Goal: Information Seeking & Learning: Learn about a topic

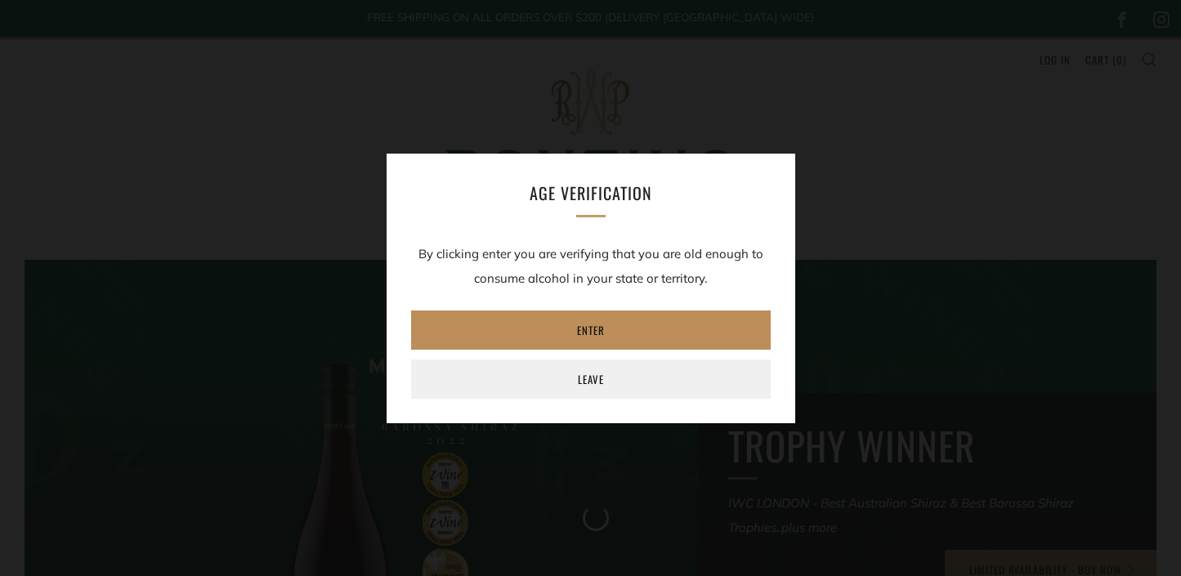
click at [628, 331] on link "Enter" at bounding box center [591, 329] width 360 height 39
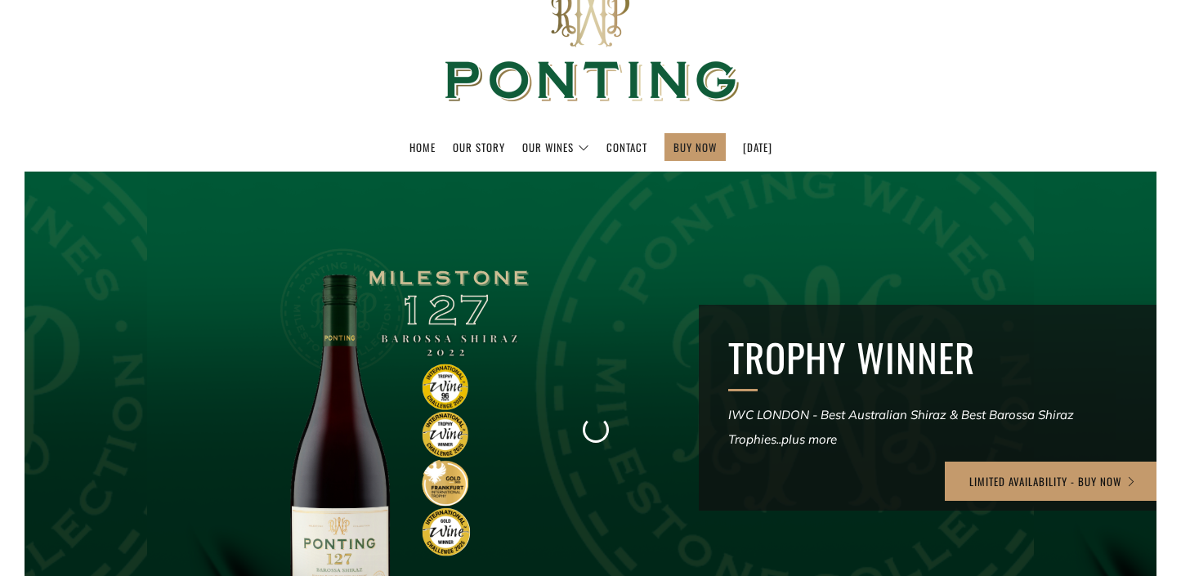
scroll to position [97, 0]
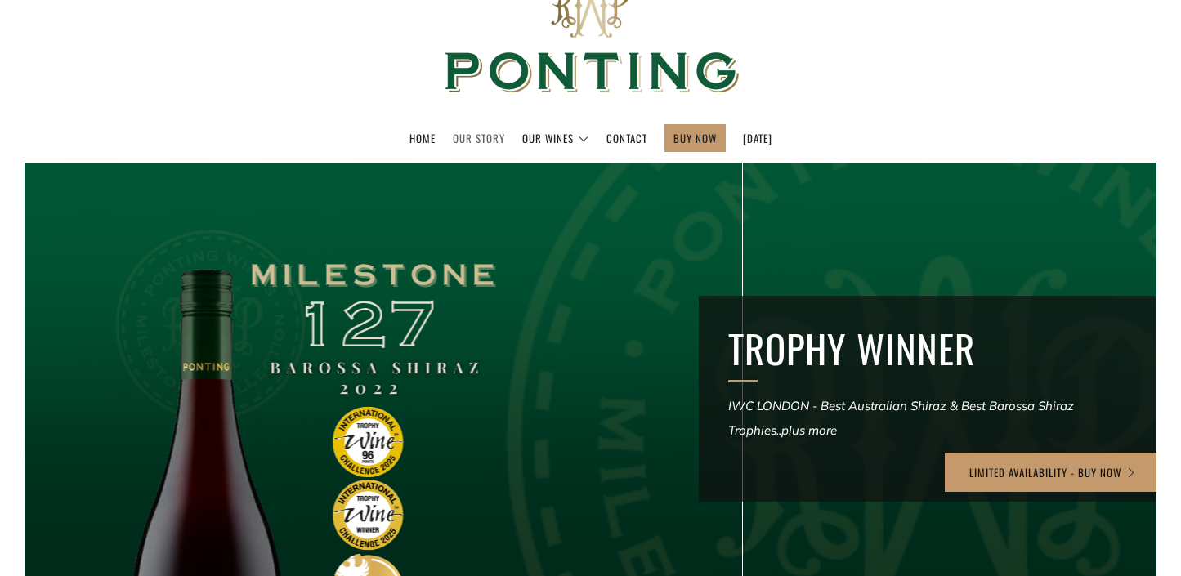
click at [462, 136] on link "Our Story" at bounding box center [479, 138] width 52 height 26
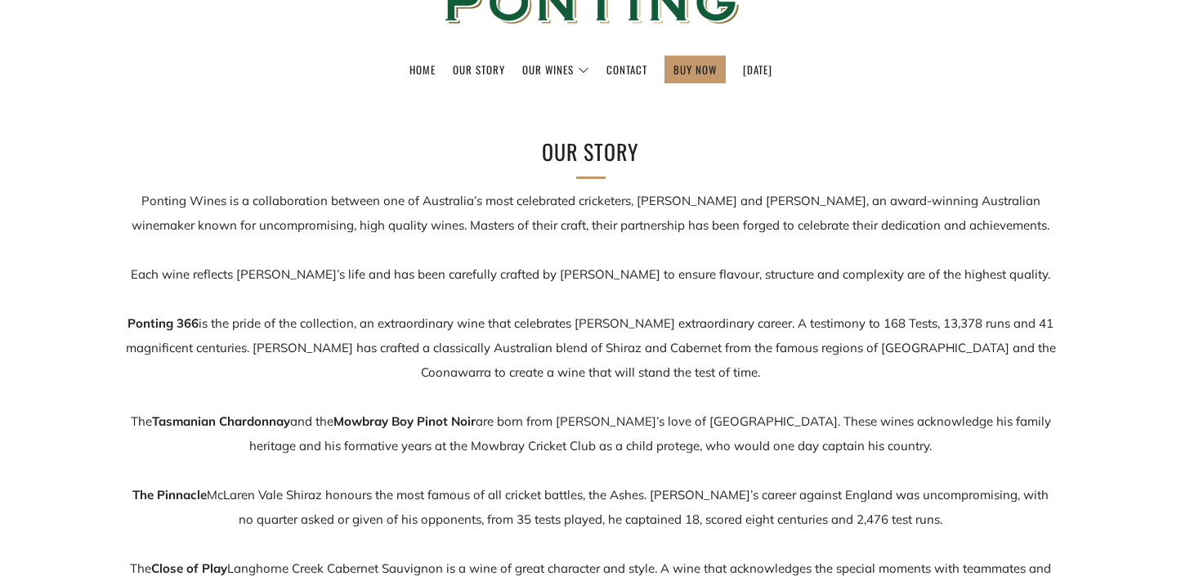
scroll to position [168, 0]
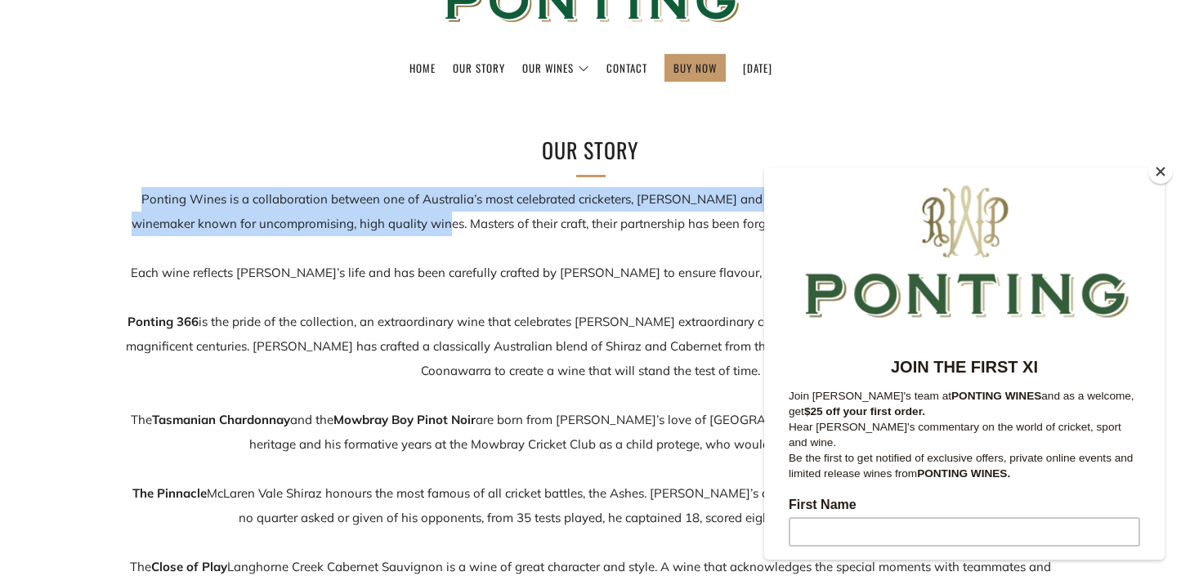
drag, startPoint x: 143, startPoint y: 197, endPoint x: 433, endPoint y: 226, distance: 291.6
click at [433, 226] on p "Ponting Wines is a collaboration between one of Australia’s most celebrated cri…" at bounding box center [590, 420] width 931 height 466
click at [1156, 172] on button "Close" at bounding box center [1160, 171] width 25 height 25
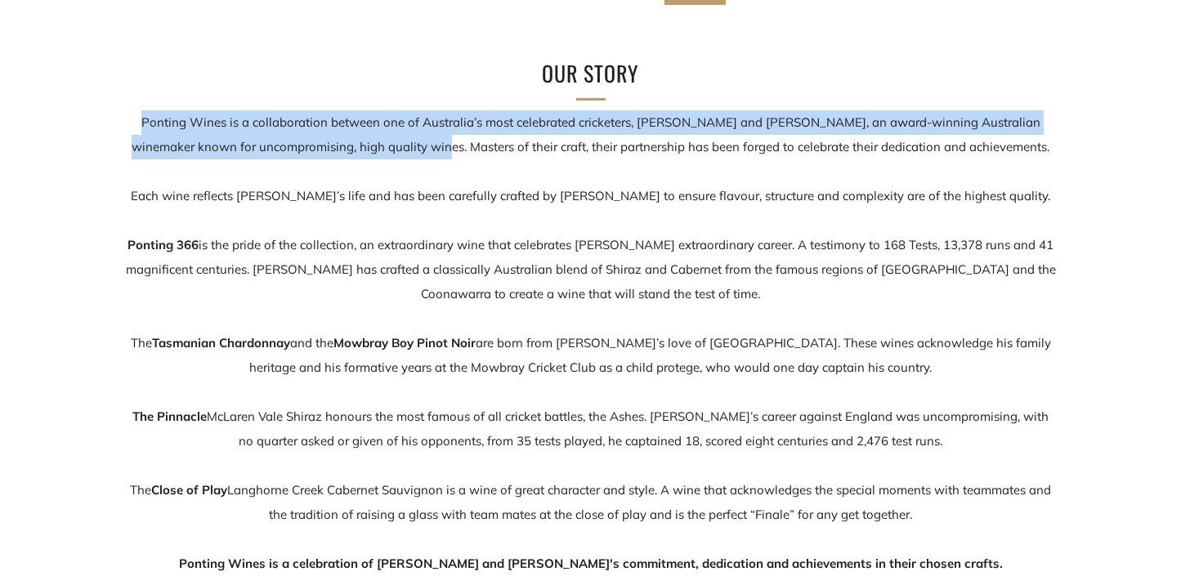
scroll to position [240, 0]
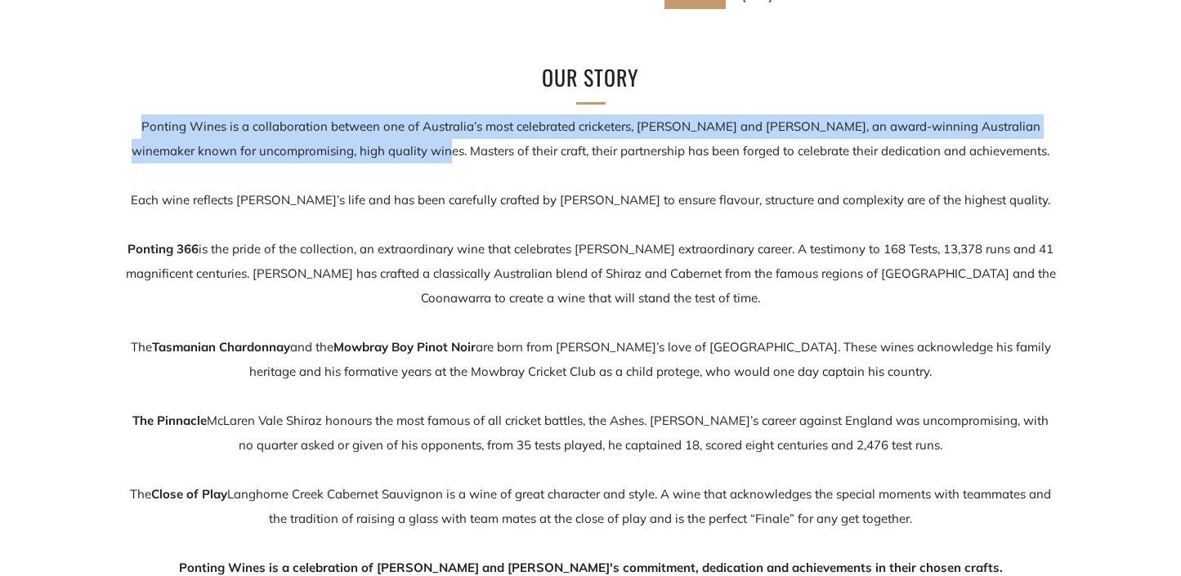
copy p "Ponting Wines is a collaboration between one of Australia’s most celebrated cri…"
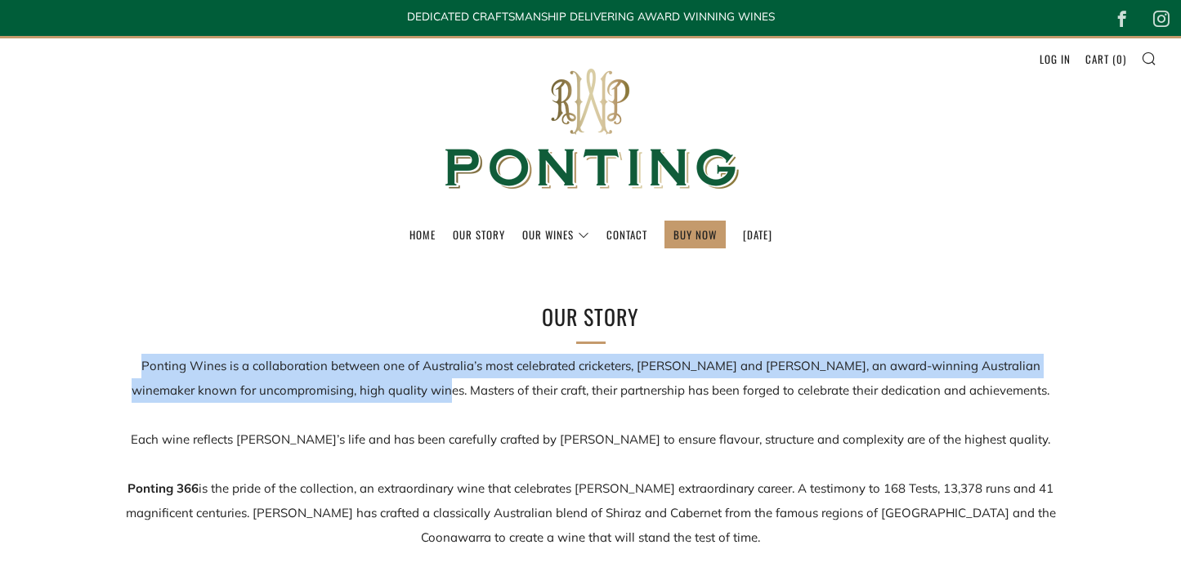
scroll to position [0, 0]
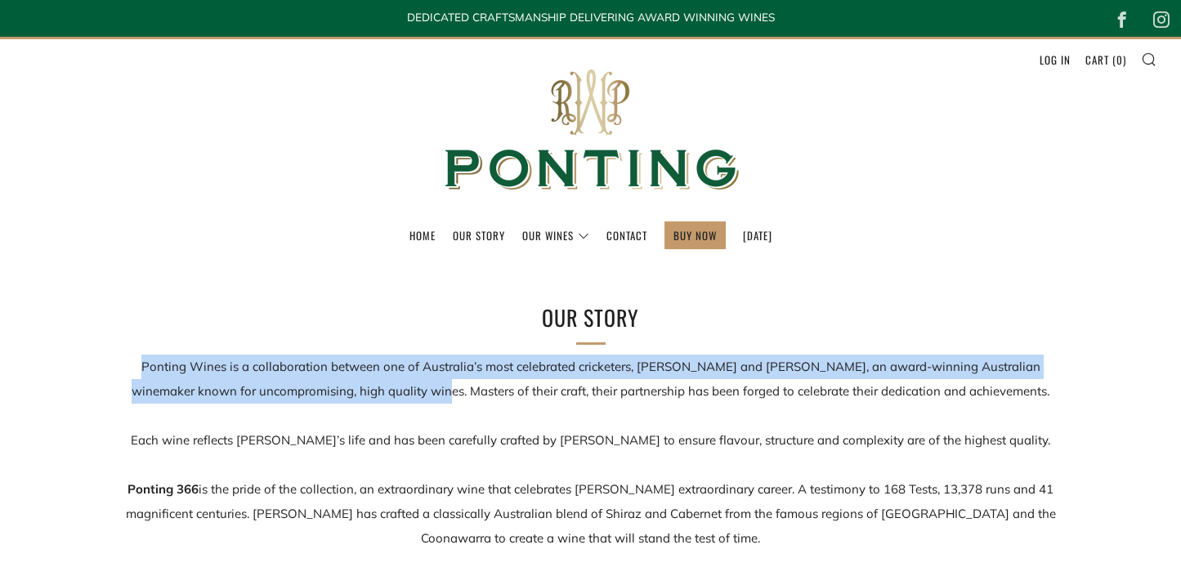
copy p "Ponting Wines is a collaboration between one of Australia’s most celebrated cri…"
